Goal: Check status

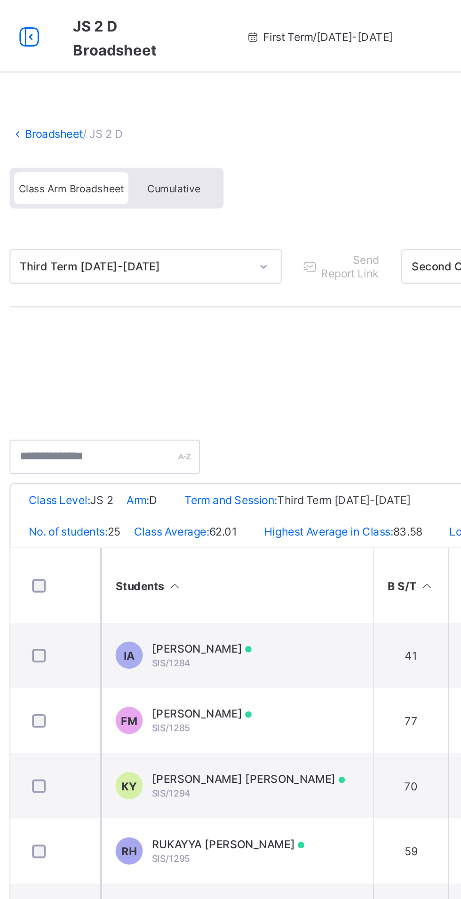
click at [208, 101] on div "Cumulative" at bounding box center [207, 97] width 47 height 16
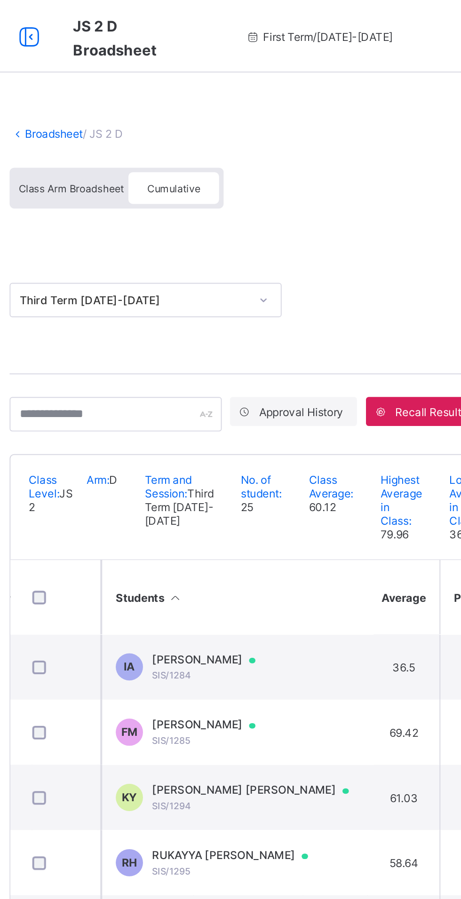
scroll to position [0, 596]
click at [256, 346] on span "[PERSON_NAME]" at bounding box center [227, 343] width 63 height 8
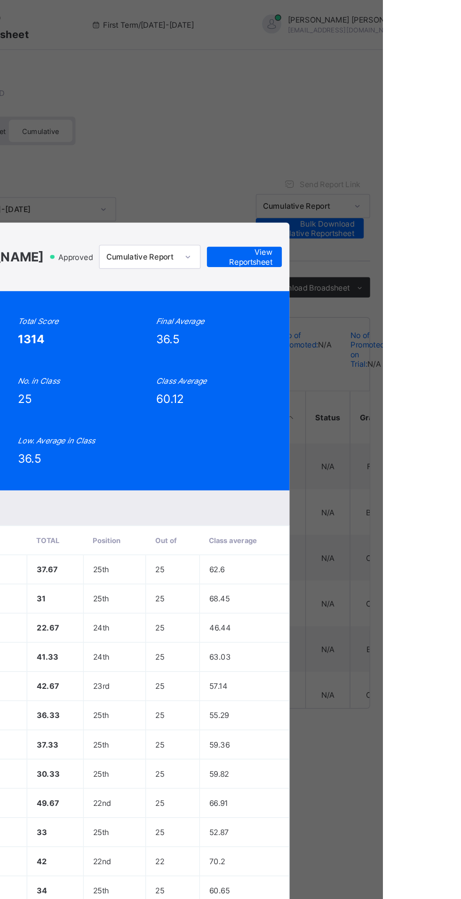
click at [379, 198] on span "View Reportsheet" at bounding box center [358, 191] width 41 height 14
